Goal: Task Accomplishment & Management: Use online tool/utility

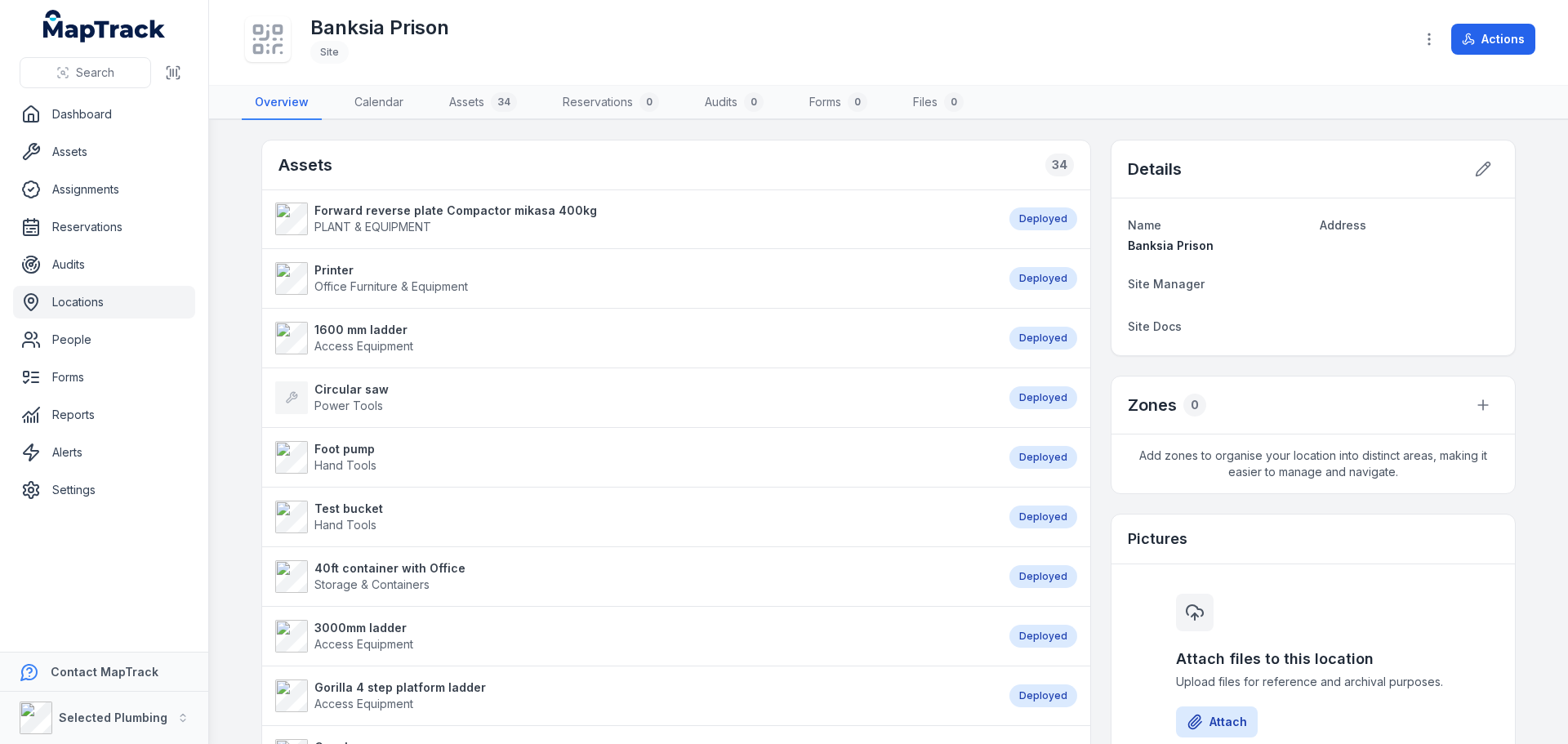
click at [51, 292] on link "Locations" at bounding box center [104, 303] width 182 height 33
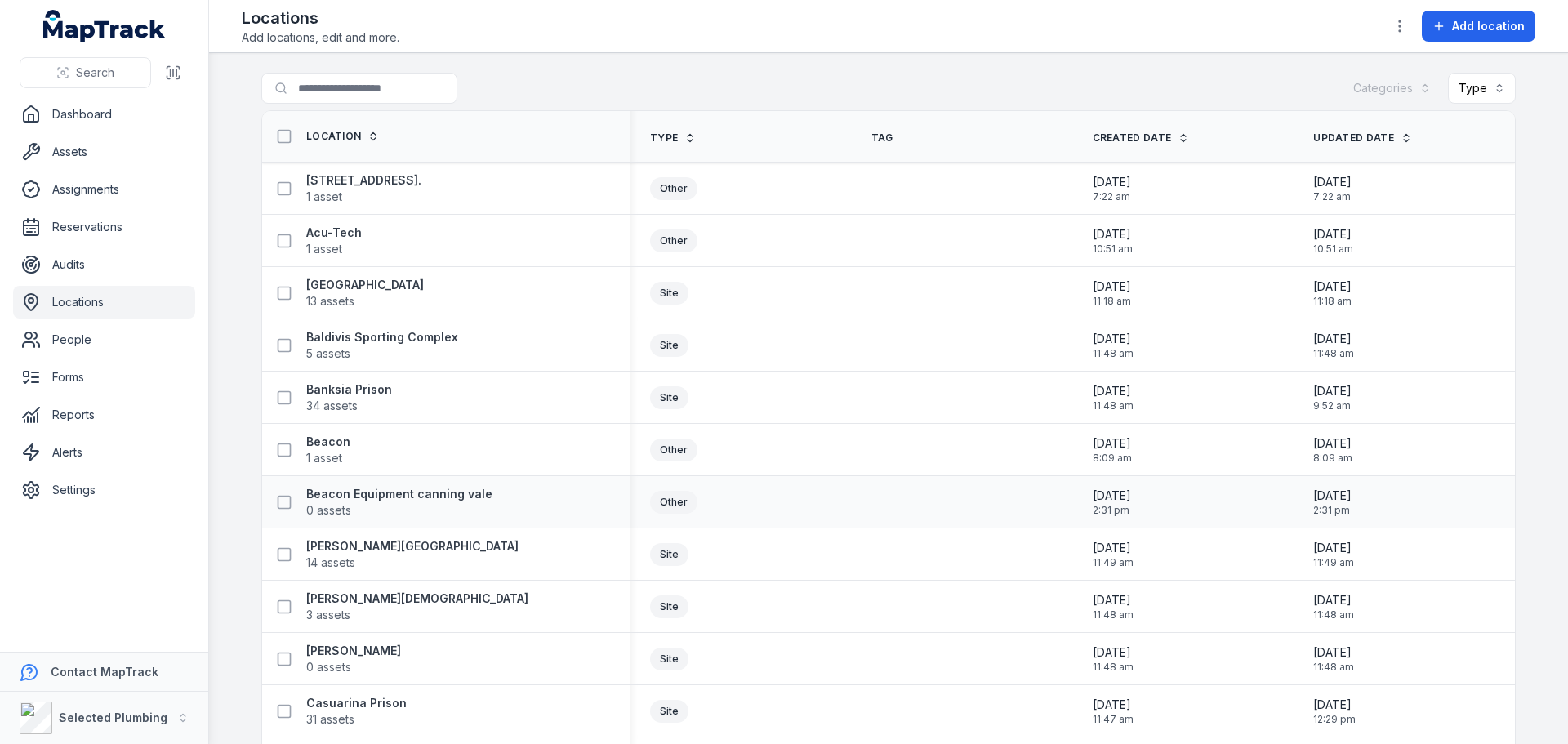
drag, startPoint x: 1396, startPoint y: 1, endPoint x: 978, endPoint y: 490, distance: 643.3
click at [978, 490] on td at bounding box center [963, 503] width 221 height 52
drag, startPoint x: 1434, startPoint y: 1, endPoint x: 1309, endPoint y: 25, distance: 127.3
click at [1309, 25] on div "Locations Add locations, edit and more. Add location" at bounding box center [889, 26] width 1294 height 39
click at [41, 158] on link "Assets" at bounding box center [104, 152] width 182 height 33
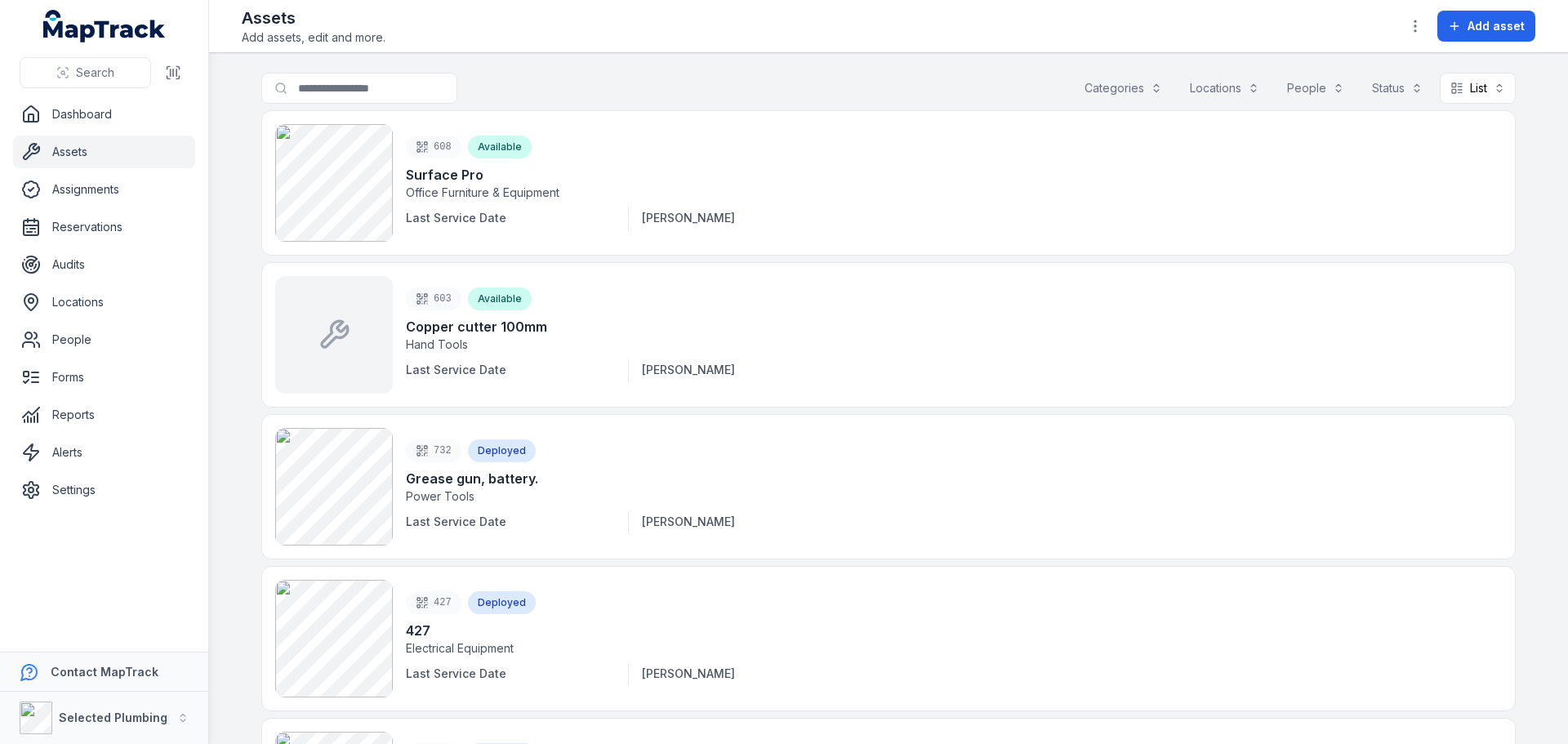
click at [1119, 87] on button "Categories" at bounding box center [1123, 88] width 99 height 31
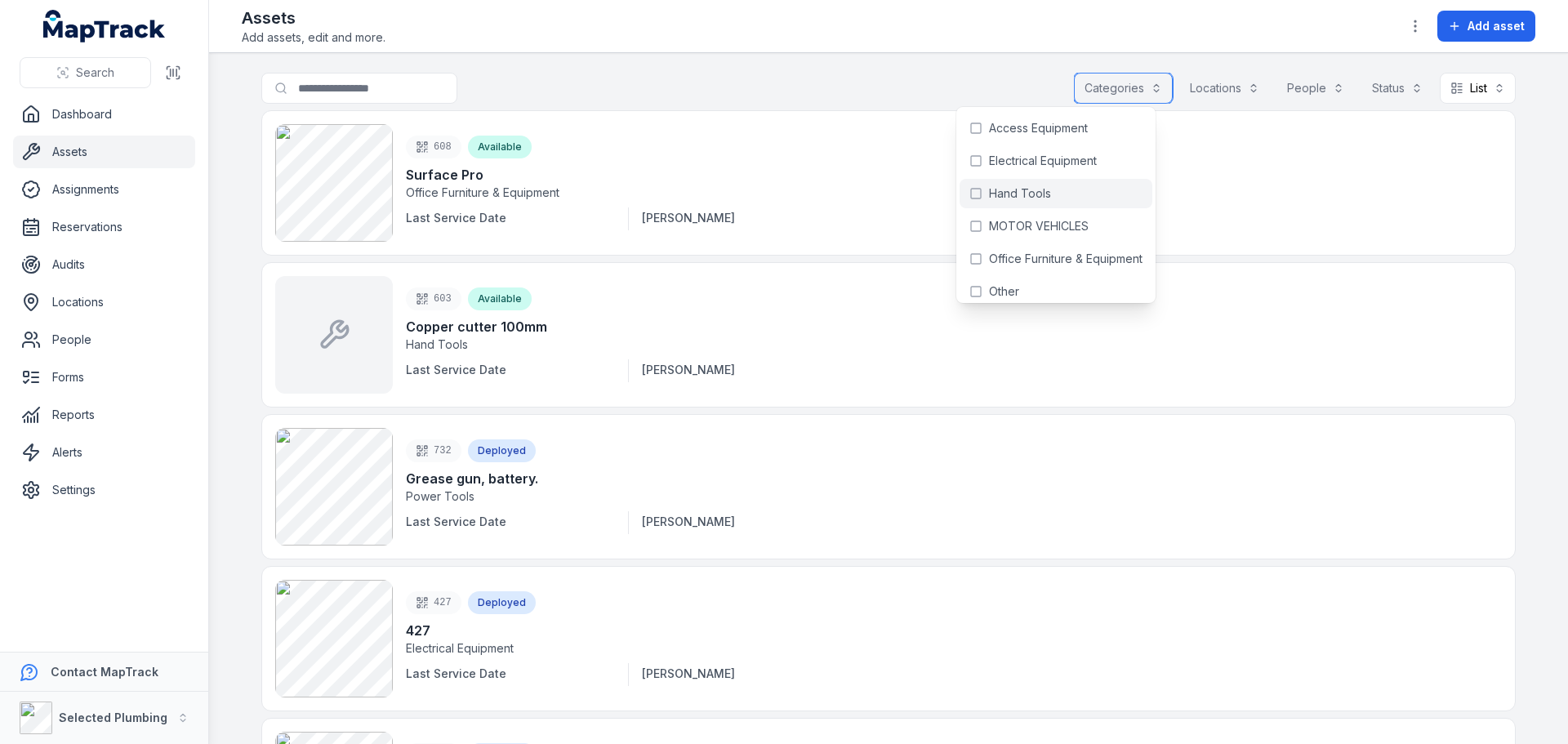
scroll to position [108, 0]
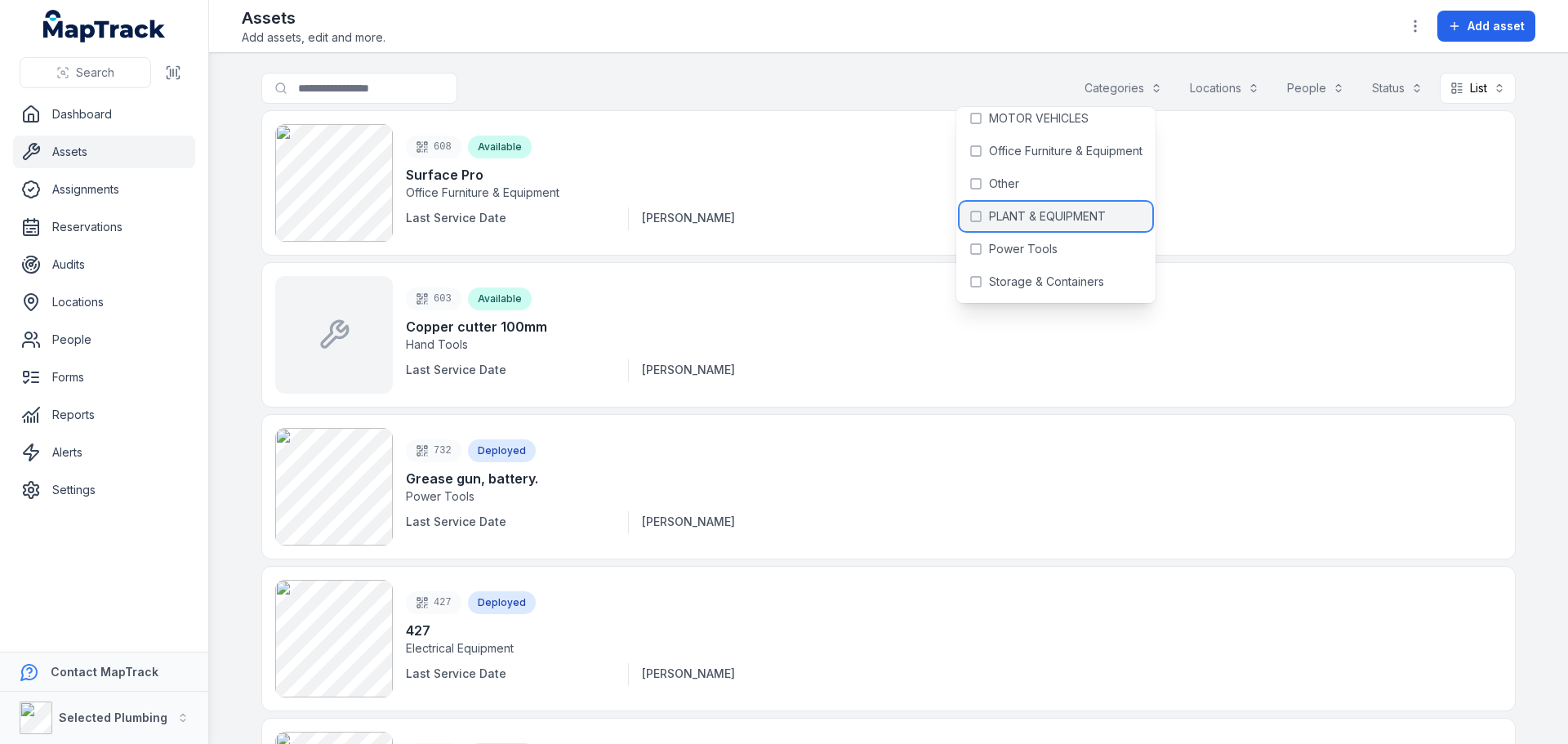
click at [1079, 210] on span "PLANT & EQUIPMENT" at bounding box center [1047, 216] width 117 height 16
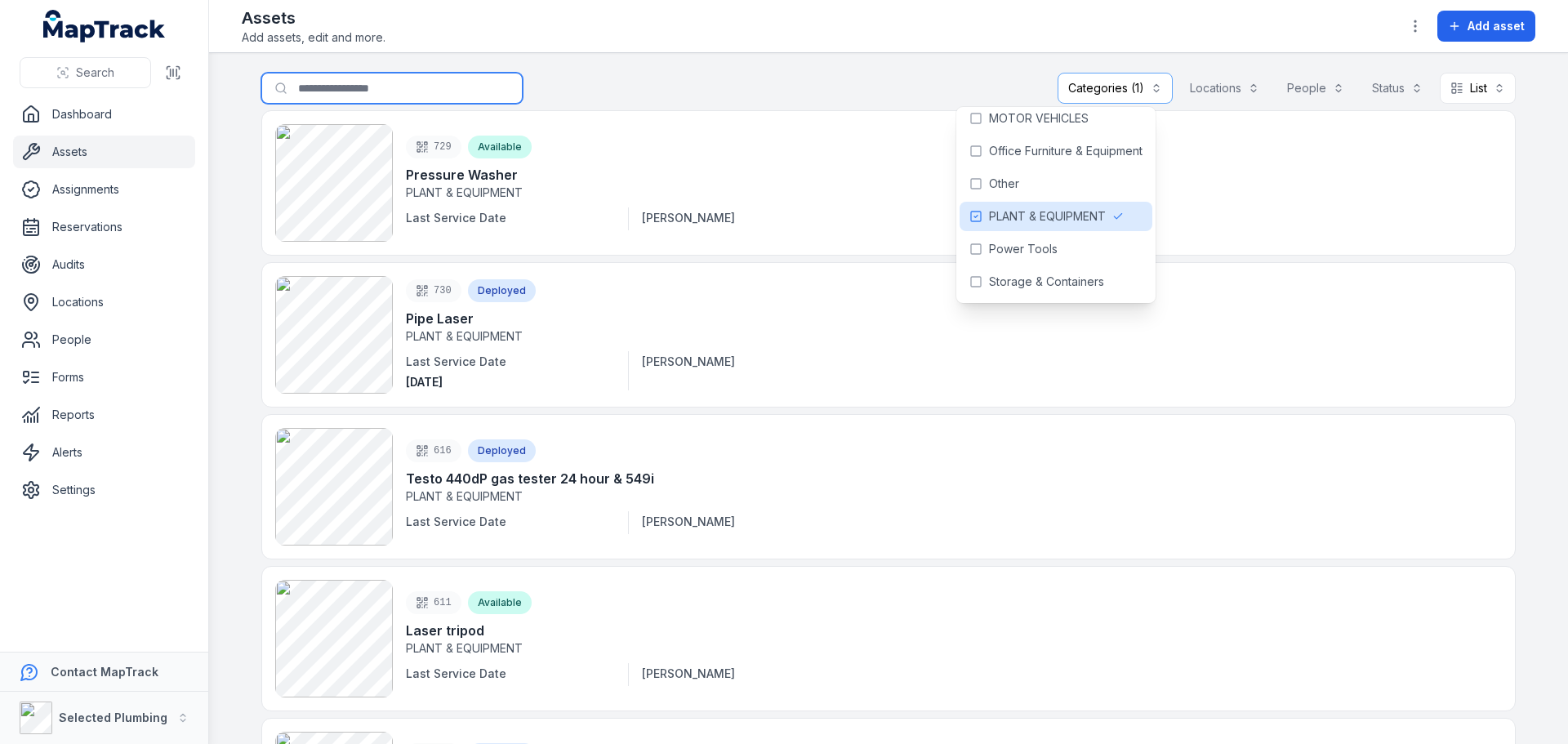
click at [366, 80] on input "Search for assets" at bounding box center [392, 88] width 261 height 31
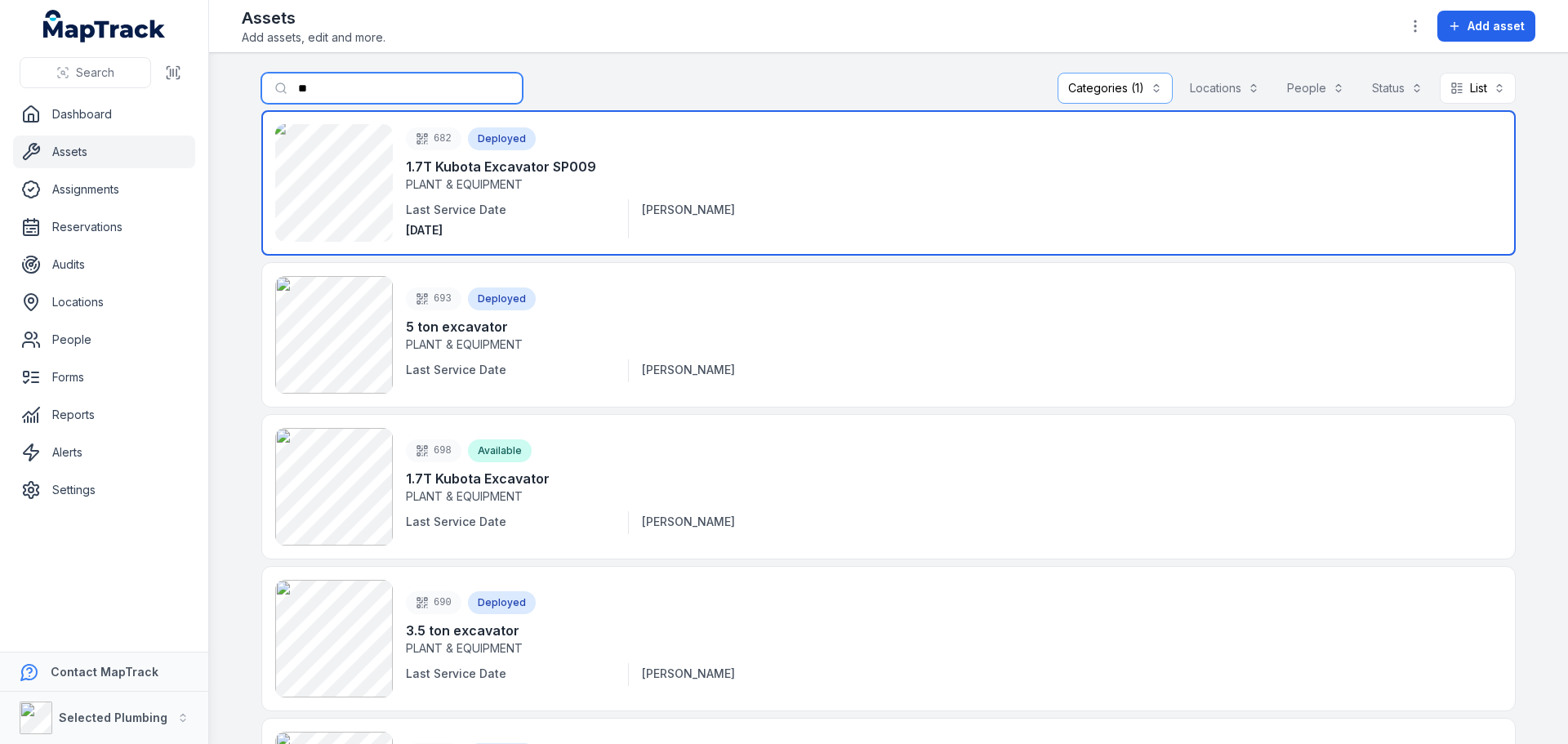
type input "*"
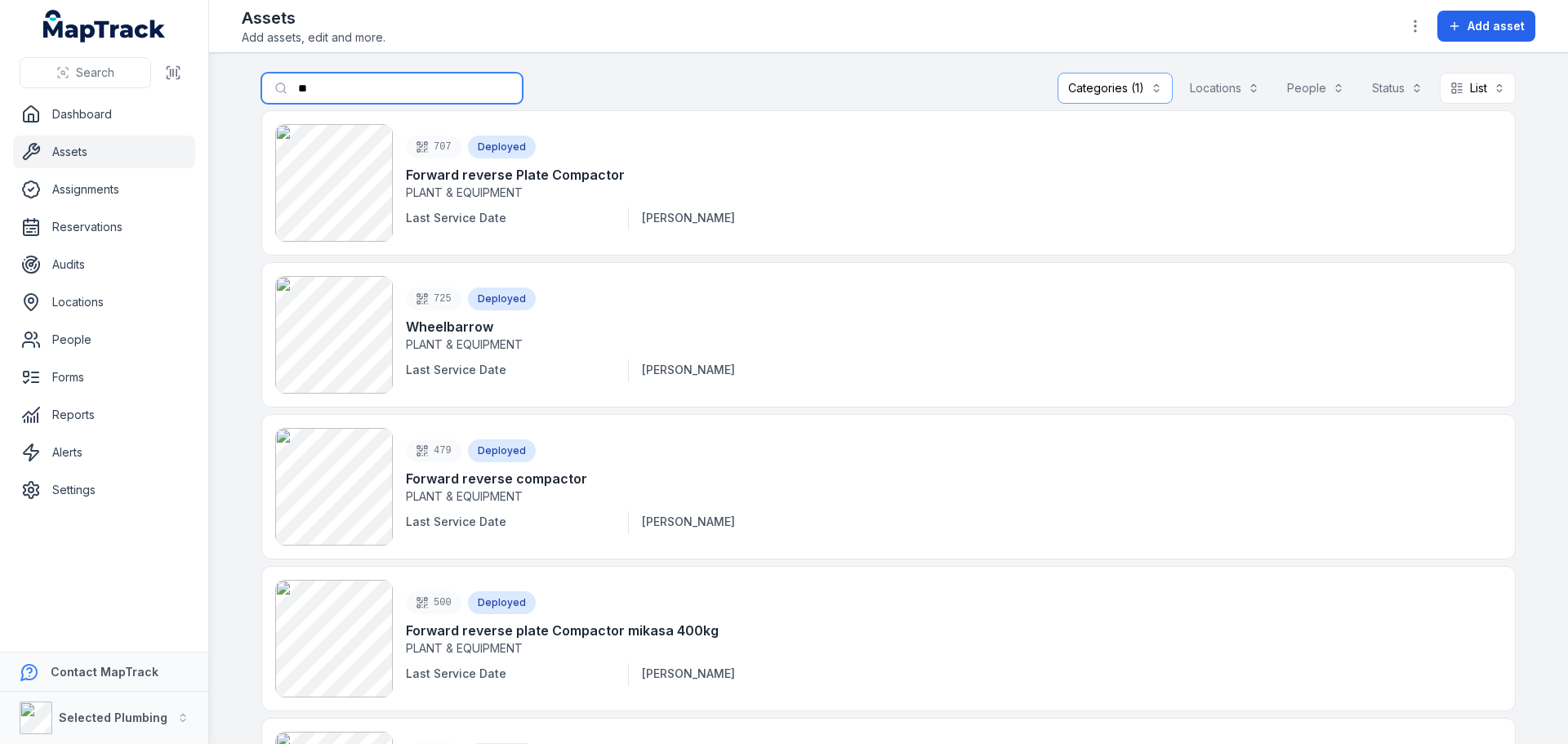
type input "*"
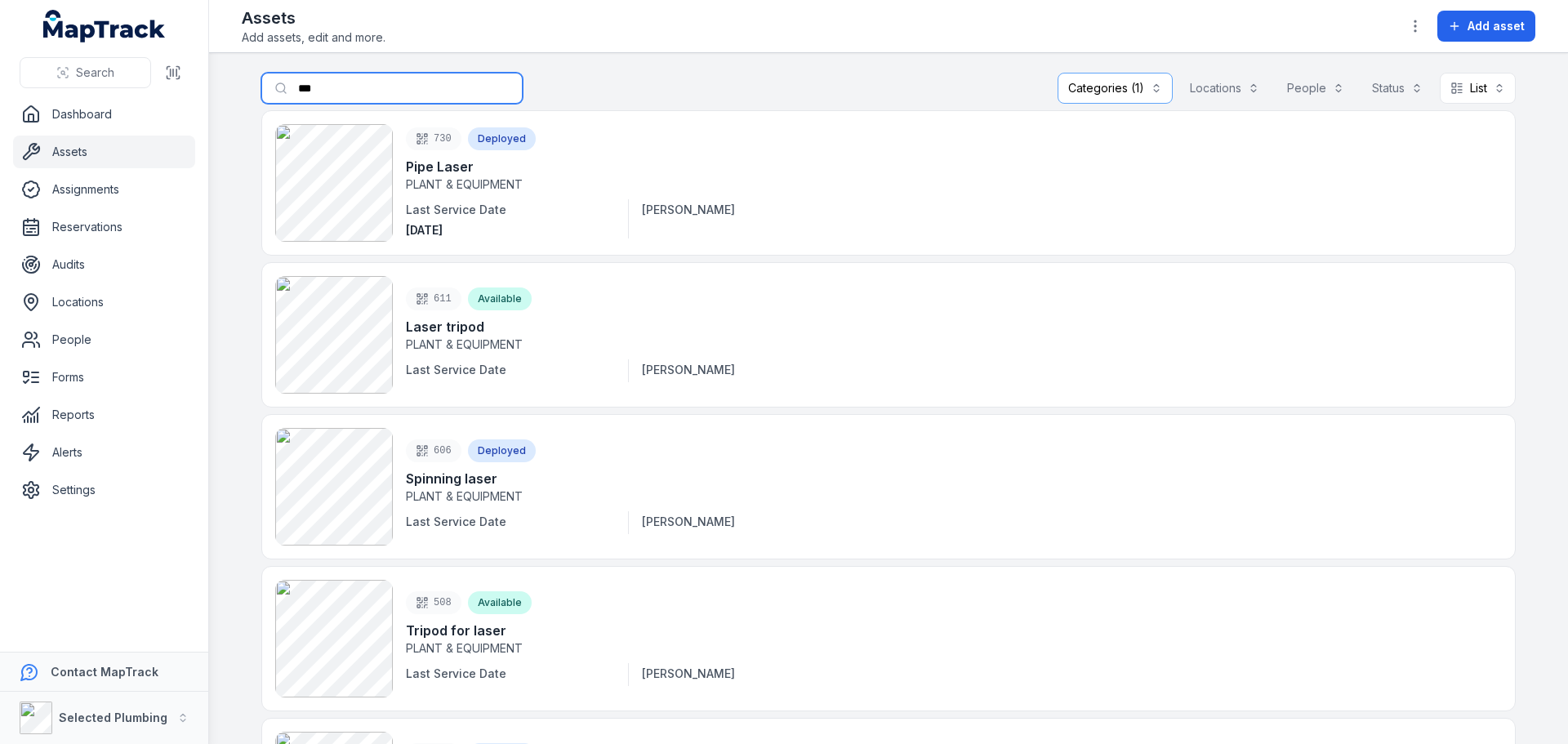
drag, startPoint x: 346, startPoint y: 84, endPoint x: 257, endPoint y: 90, distance: 89.2
click at [261, 90] on input "***" at bounding box center [392, 88] width 261 height 31
type input "***"
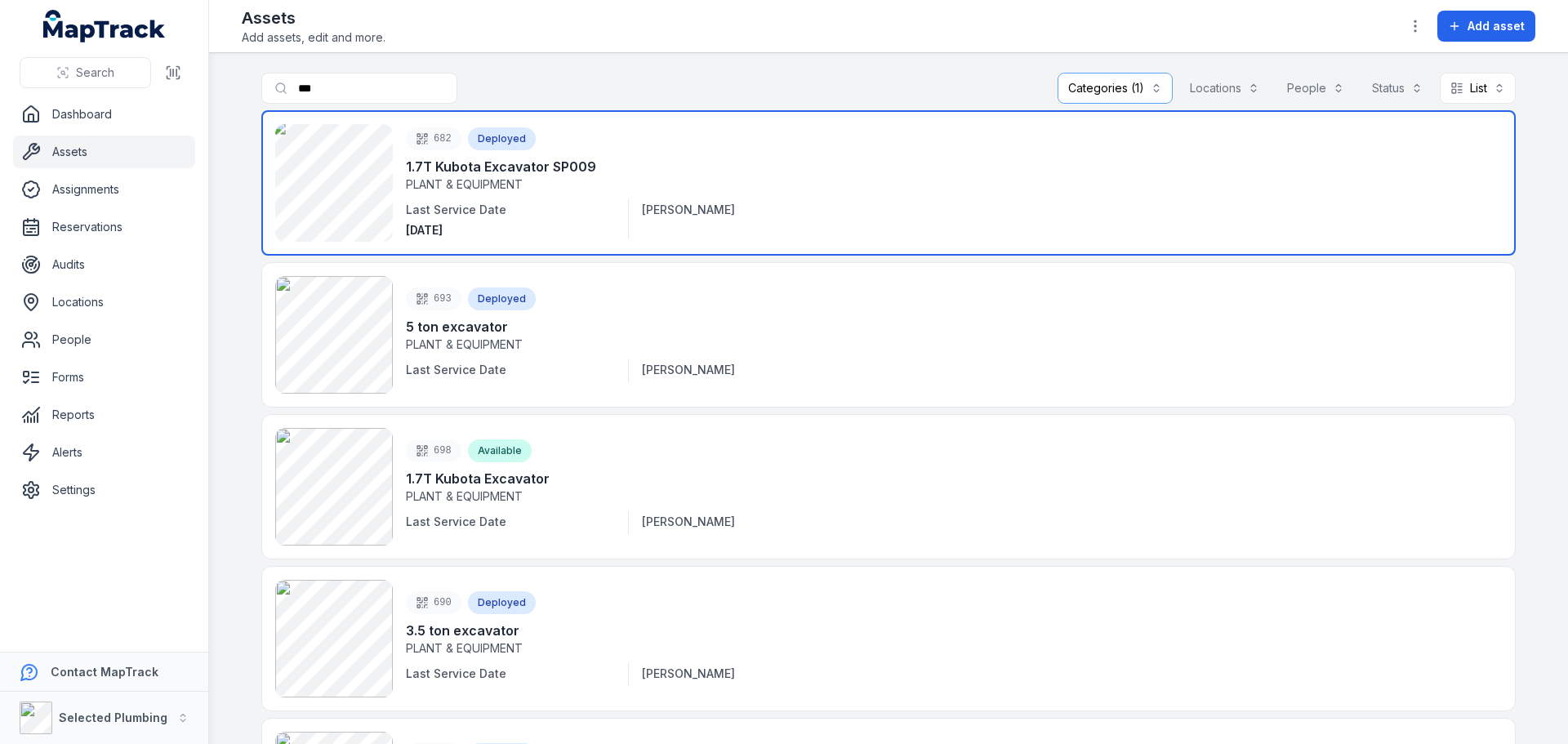
click at [348, 186] on link at bounding box center [888, 183] width 1255 height 145
click at [346, 186] on link at bounding box center [888, 183] width 1255 height 145
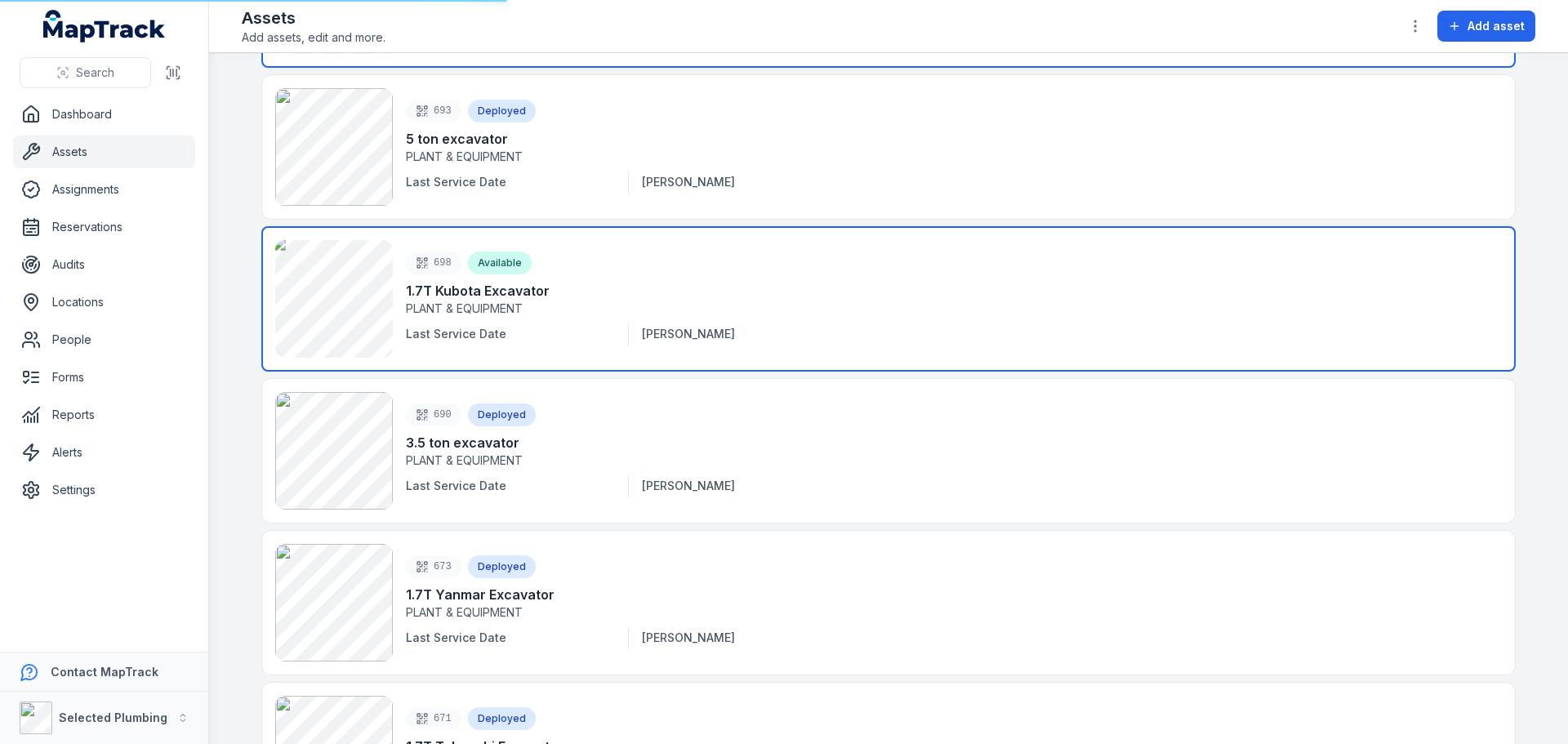
scroll to position [245, 0]
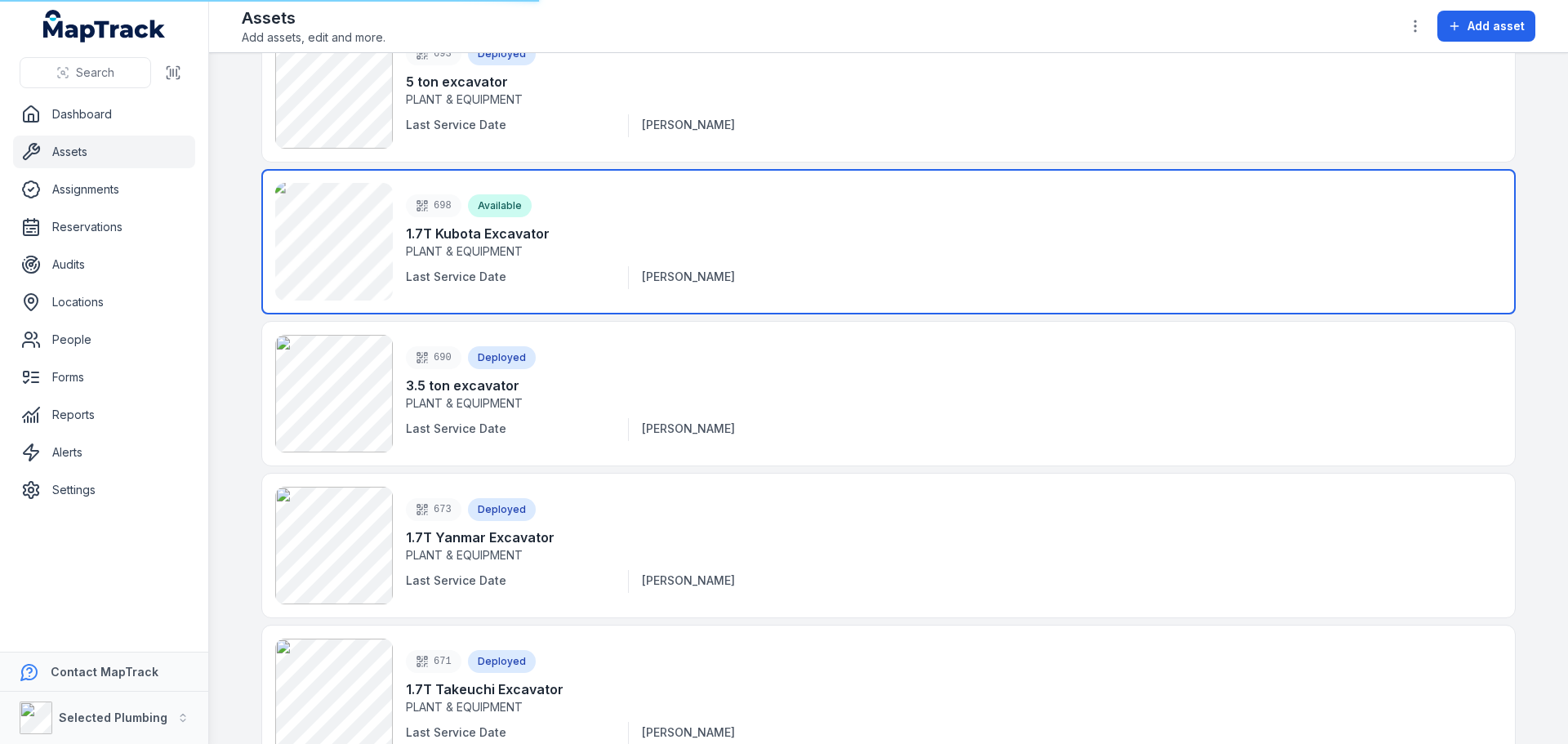
click at [373, 235] on link at bounding box center [888, 242] width 1255 height 145
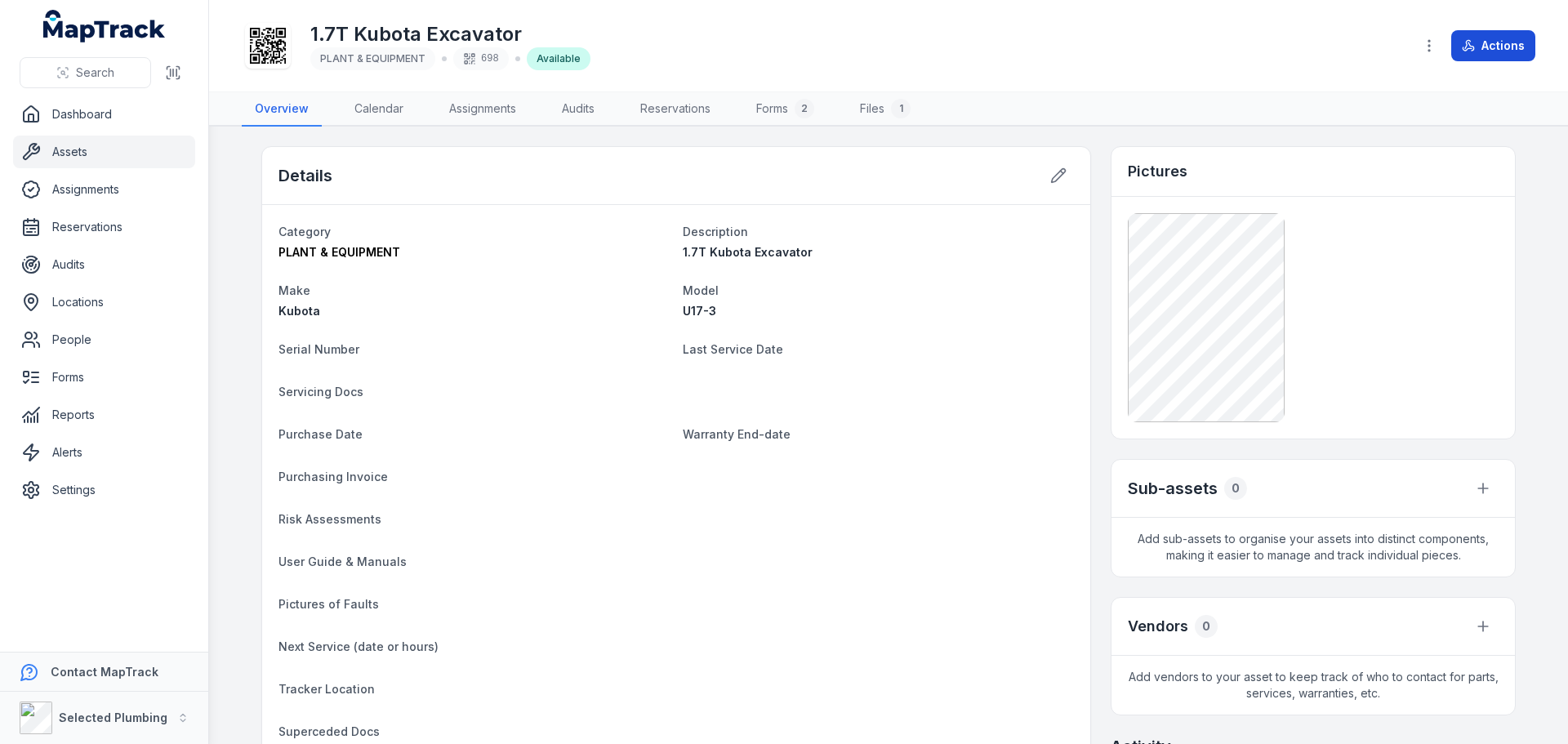
click at [1471, 34] on button "Actions" at bounding box center [1493, 46] width 84 height 31
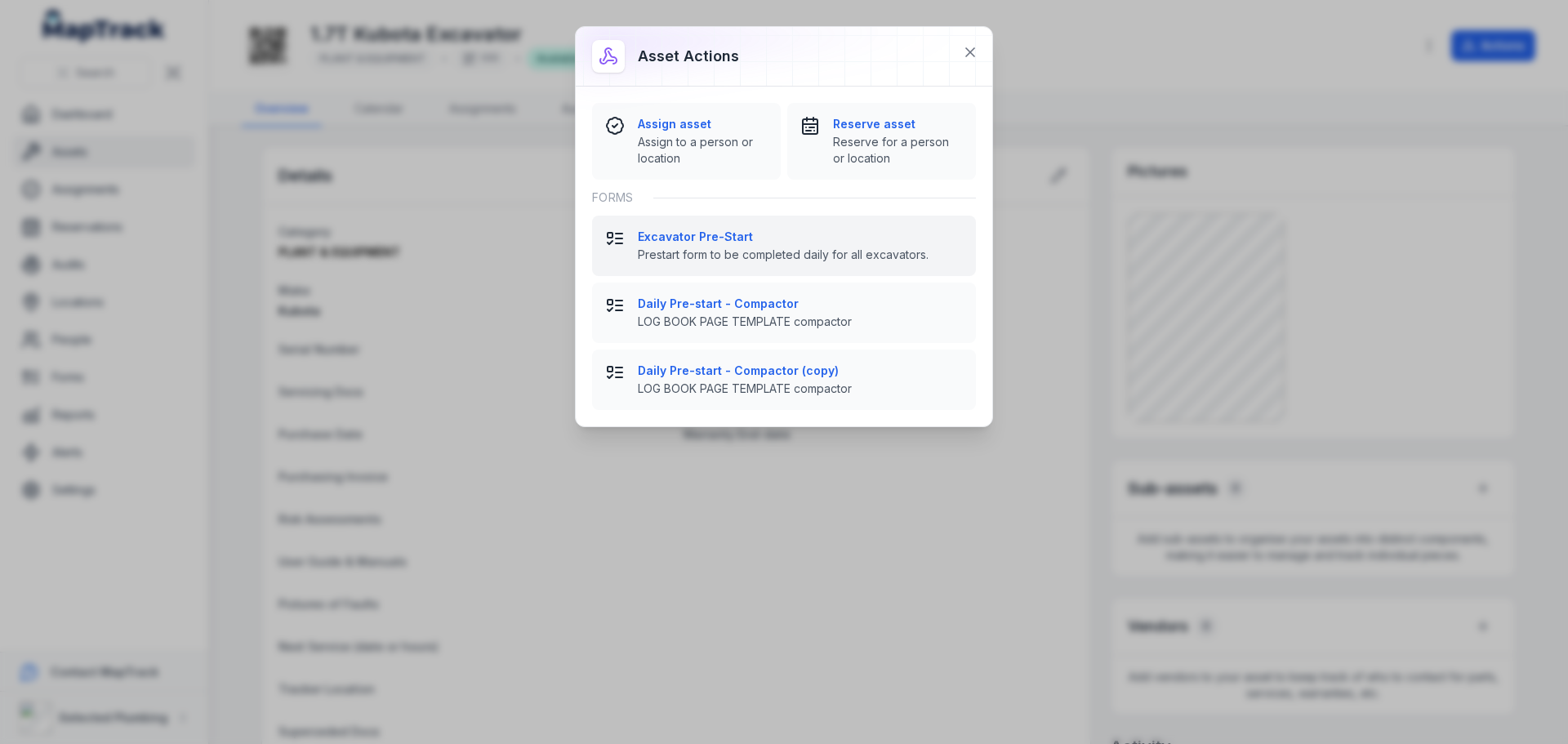
click at [722, 243] on strong "Excavator Pre-Start" at bounding box center [801, 236] width 325 height 16
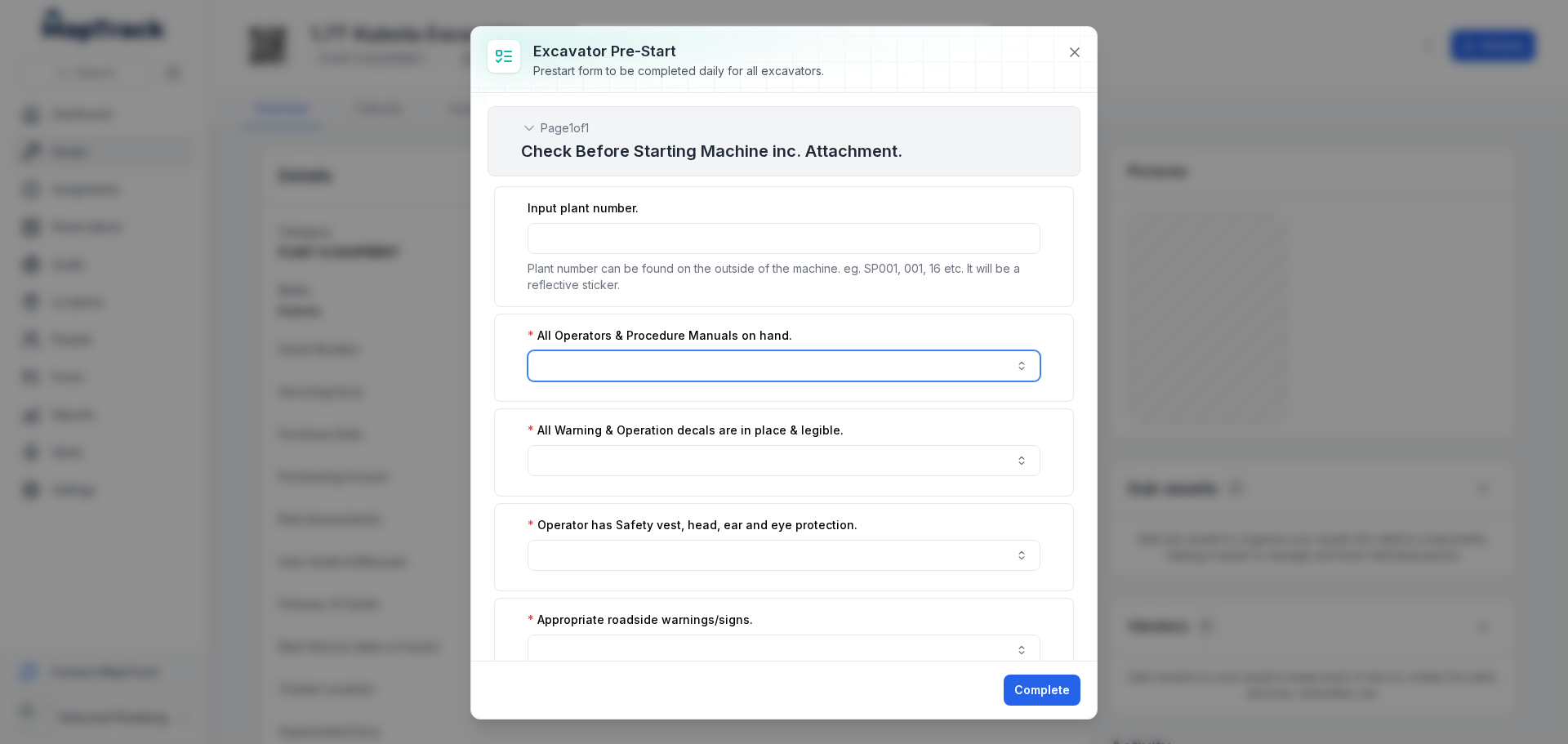
click at [737, 367] on input ":r7n:-form-item-label" at bounding box center [784, 366] width 513 height 31
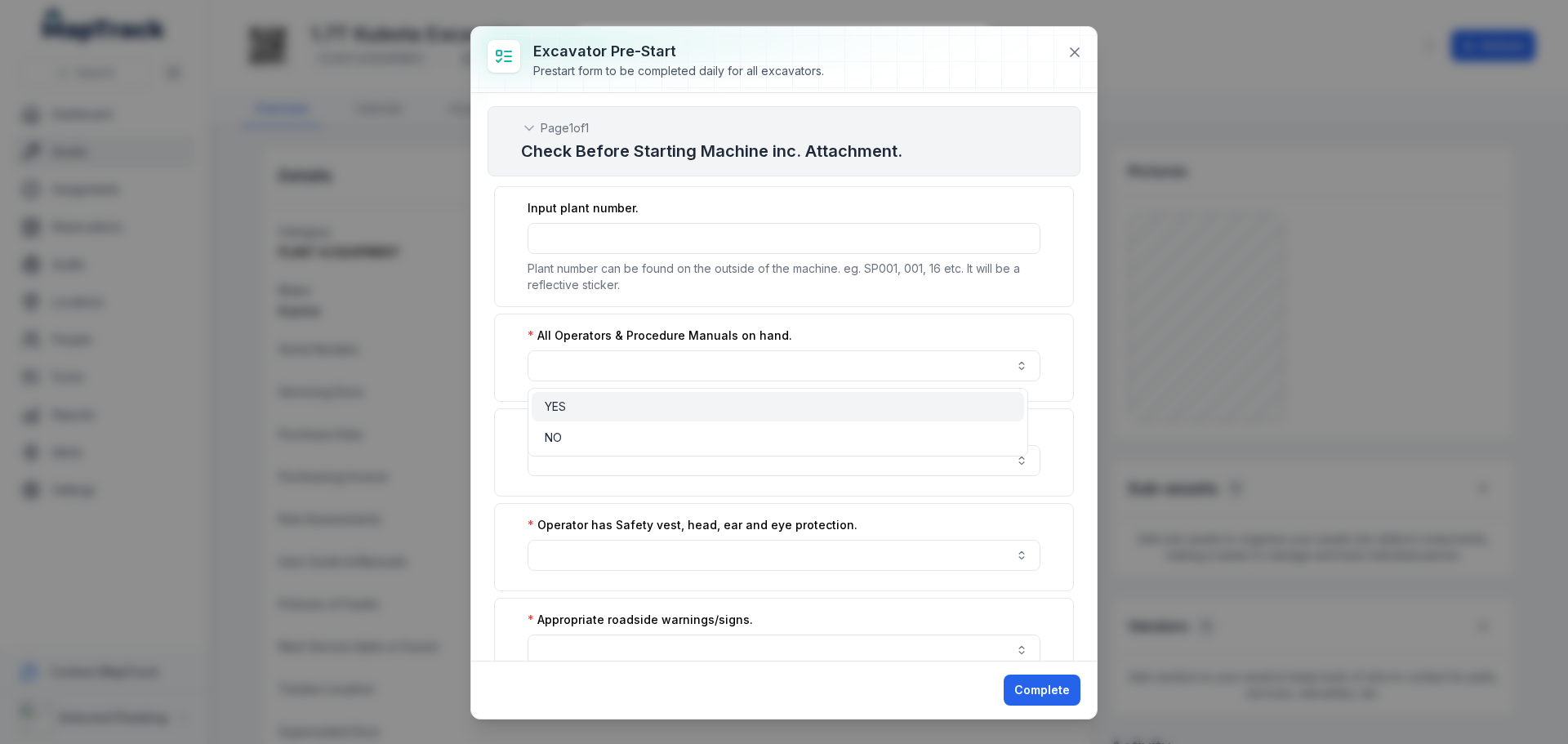
click at [856, 328] on div "All Operators & Procedure Manuals on hand." at bounding box center [784, 358] width 580 height 88
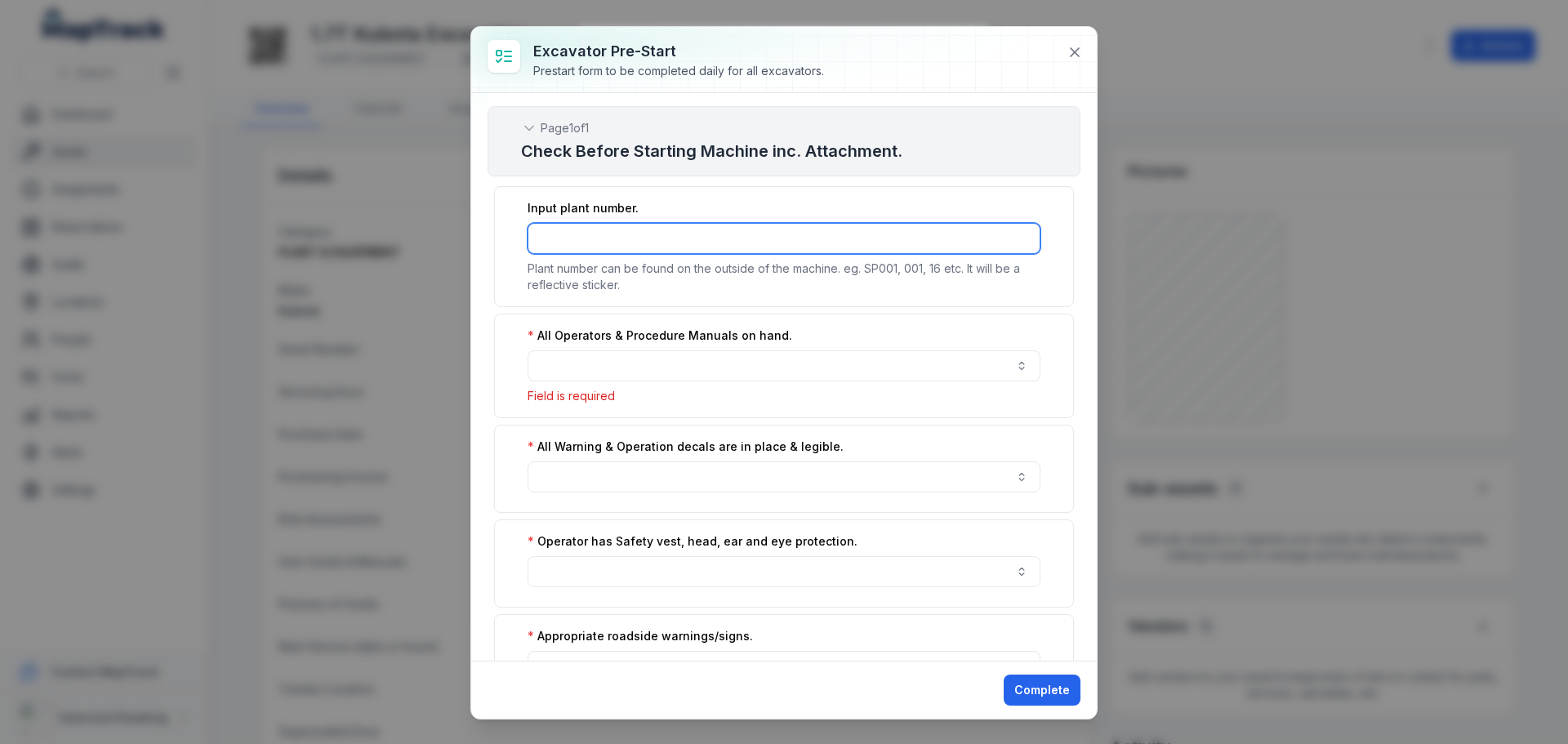
click at [826, 243] on input ":r7m:-form-item-label" at bounding box center [784, 239] width 513 height 31
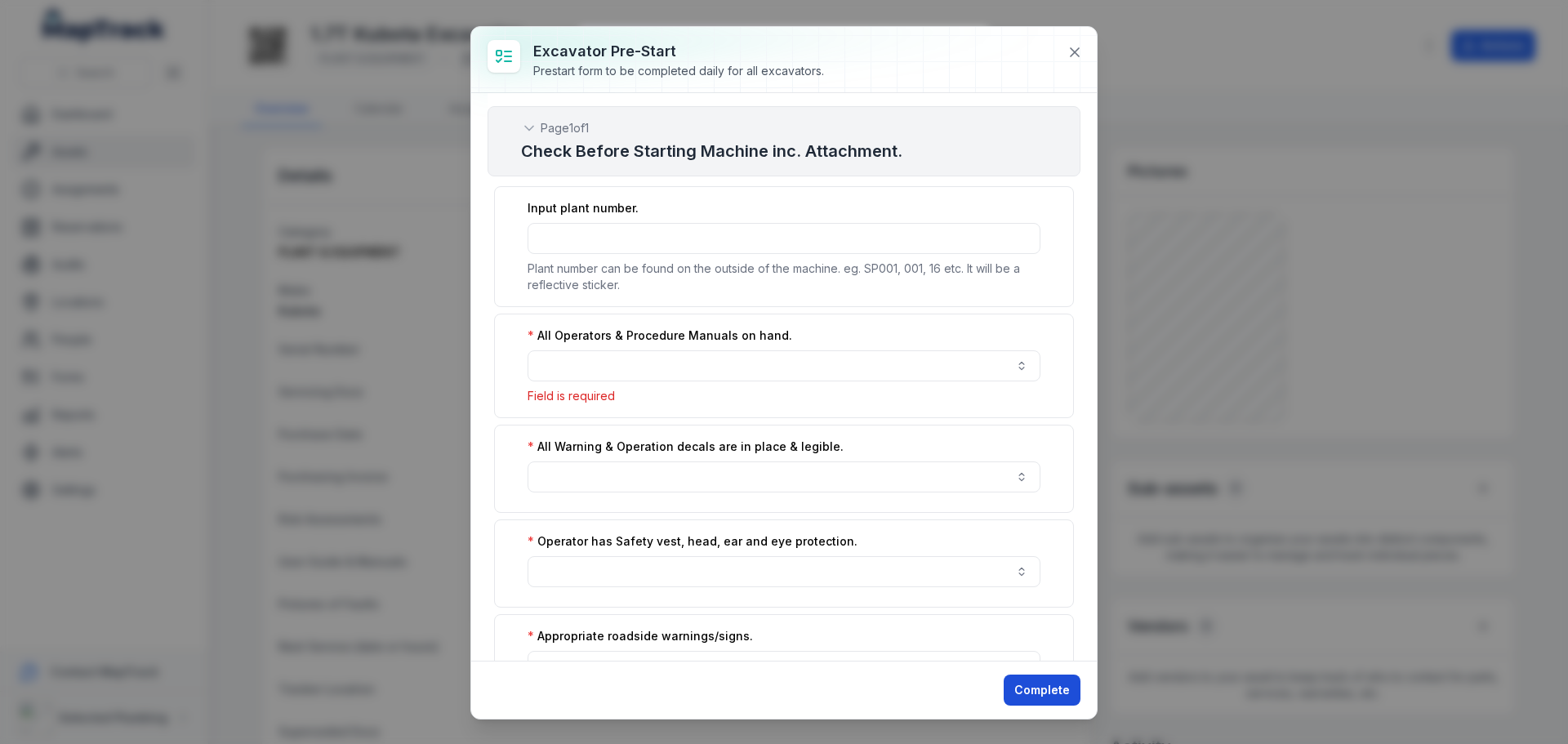
click at [1027, 684] on button "Complete" at bounding box center [1042, 690] width 77 height 31
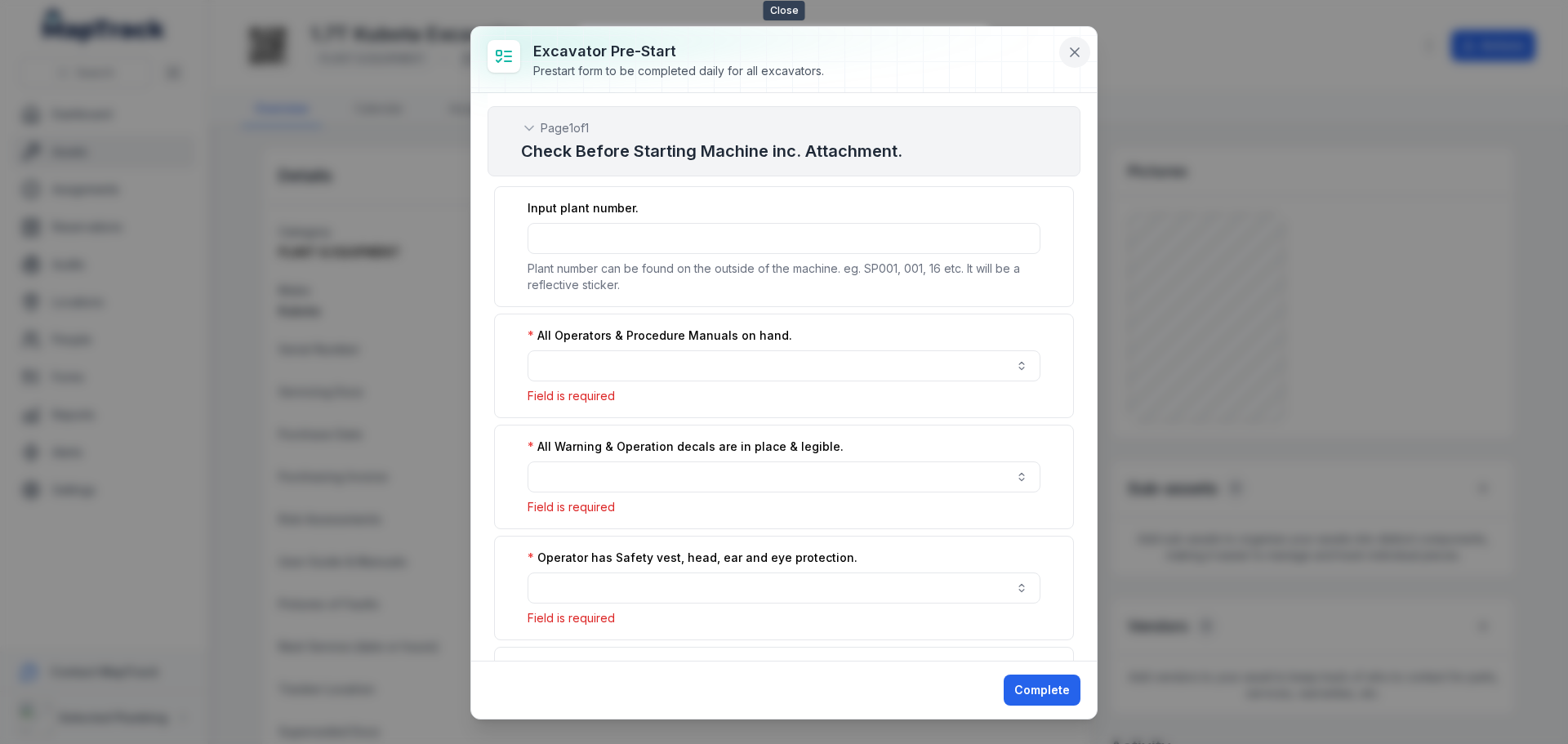
click at [1068, 47] on icon at bounding box center [1074, 52] width 16 height 16
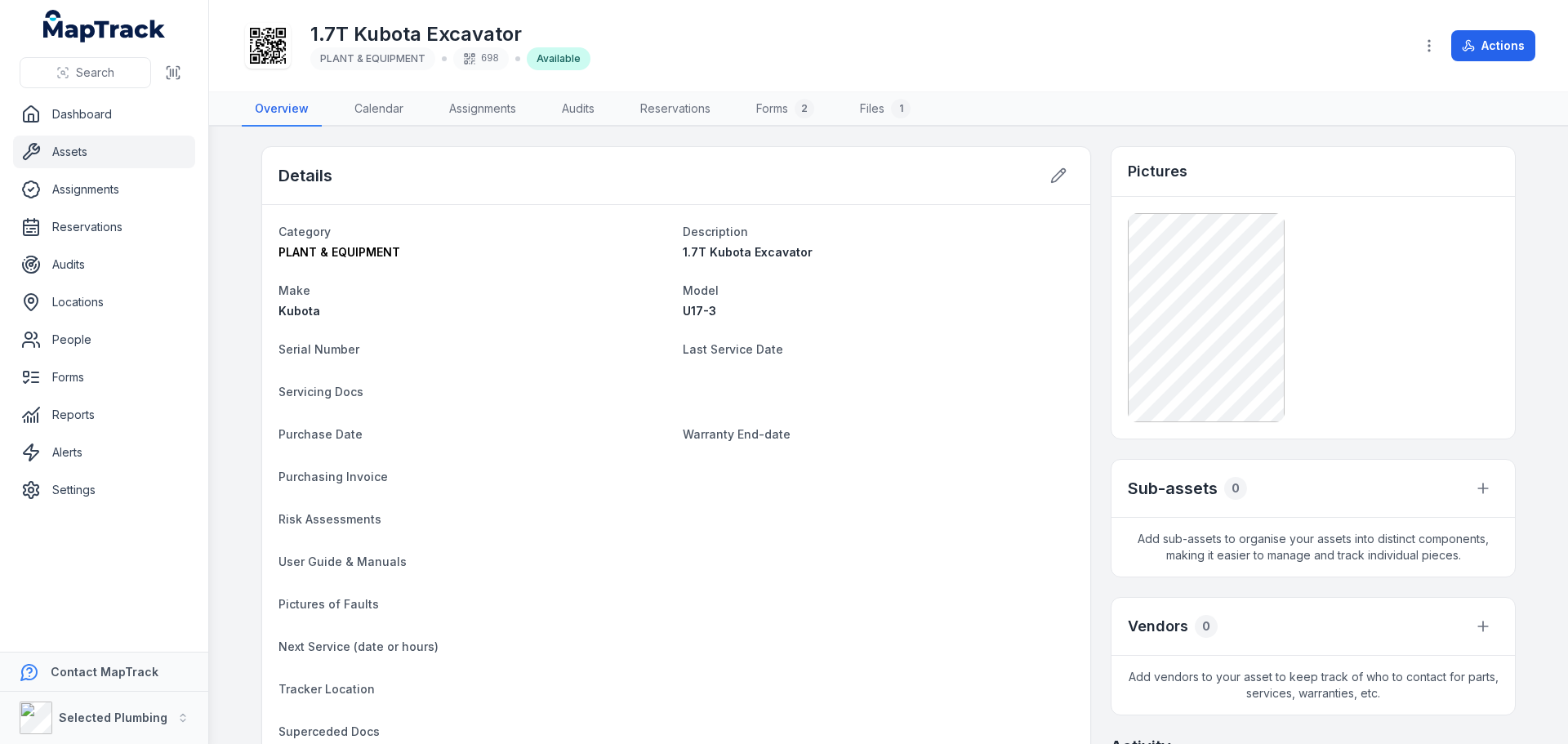
click at [929, 407] on dl "Category PLANT & EQUIPMENT Description 1.7T Kubota Excavator Make Kubota Model …" at bounding box center [676, 483] width 796 height 523
